Goal: Task Accomplishment & Management: Use online tool/utility

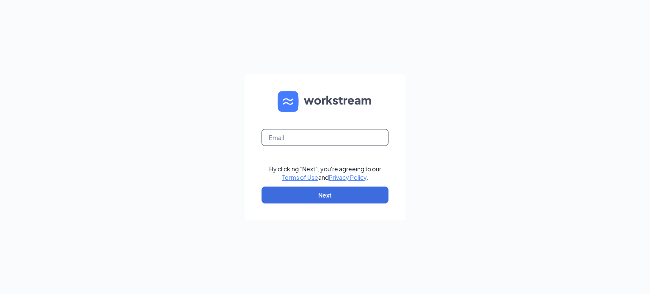
click at [298, 143] on input "text" at bounding box center [325, 137] width 127 height 17
type input "[EMAIL_ADDRESS][DOMAIN_NAME]"
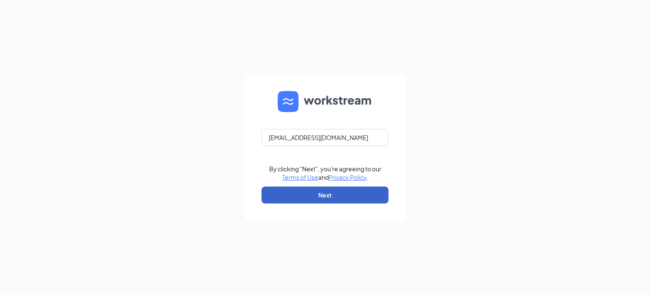
click at [342, 193] on button "Next" at bounding box center [325, 195] width 127 height 17
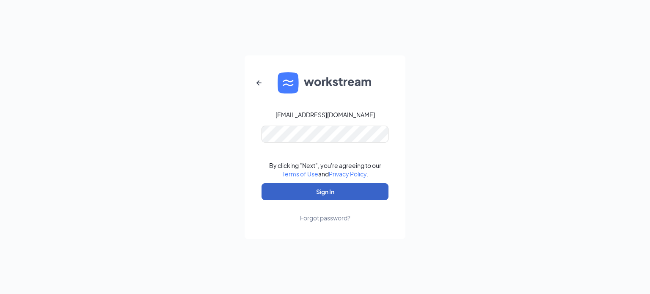
click at [319, 189] on button "Sign In" at bounding box center [325, 191] width 127 height 17
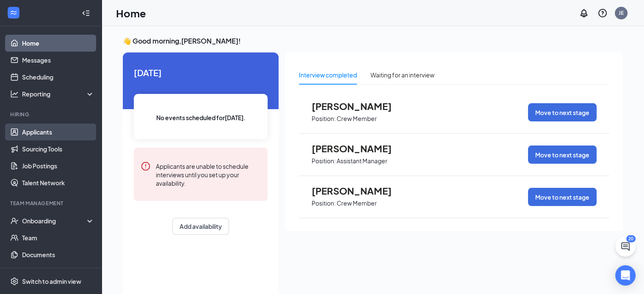
click at [49, 130] on link "Applicants" at bounding box center [58, 132] width 72 height 17
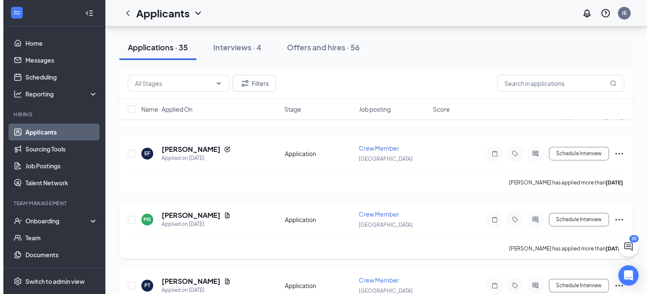
scroll to position [465, 0]
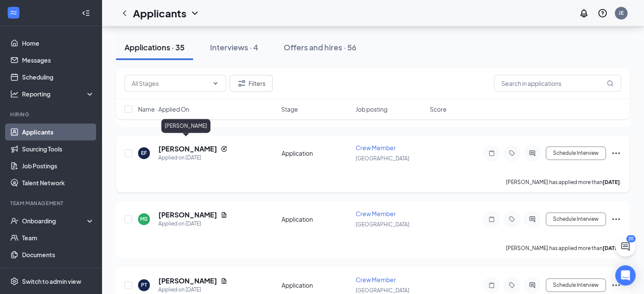
click at [177, 145] on h5 "Eirica Frabutt" at bounding box center [187, 148] width 59 height 9
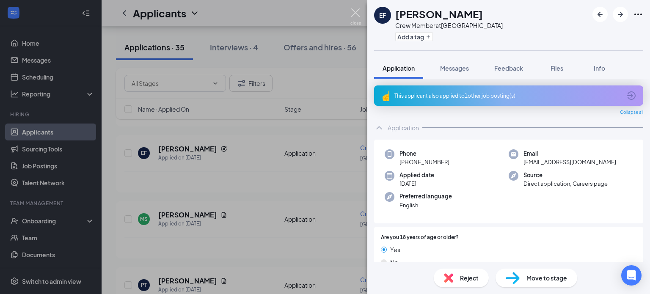
click at [354, 15] on img at bounding box center [355, 16] width 11 height 17
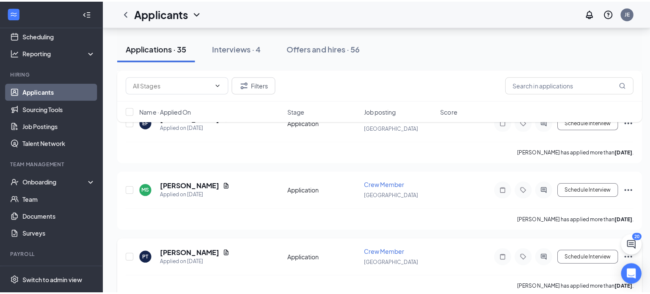
scroll to position [550, 0]
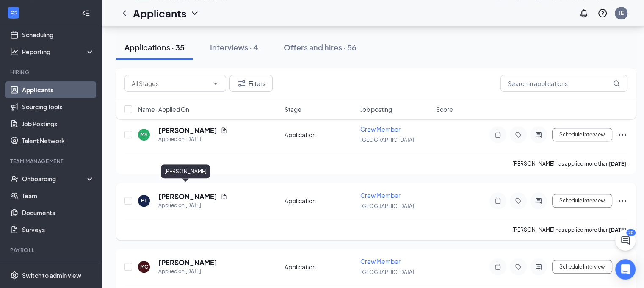
click at [187, 192] on h5 "Peyton Talley" at bounding box center [187, 196] width 59 height 9
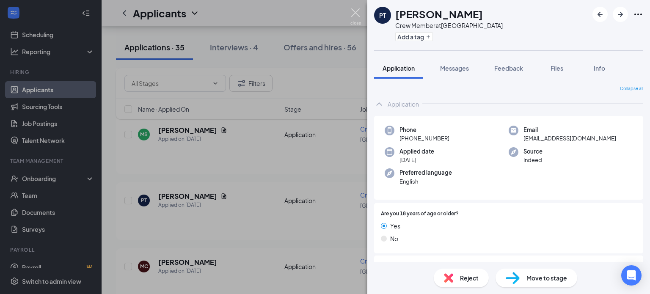
click at [356, 11] on img at bounding box center [355, 16] width 11 height 17
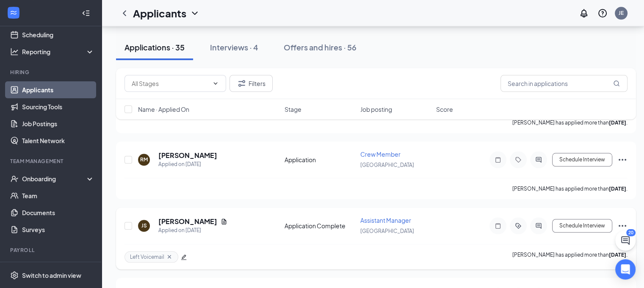
scroll to position [846, 0]
